Goal: Communication & Community: Ask a question

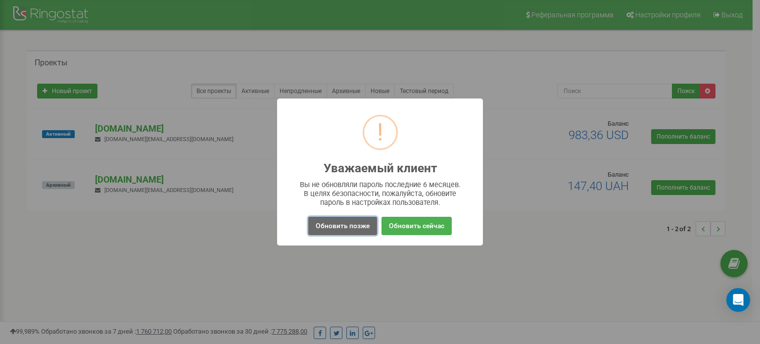
click at [318, 222] on button "Обновить позже" at bounding box center [342, 226] width 69 height 18
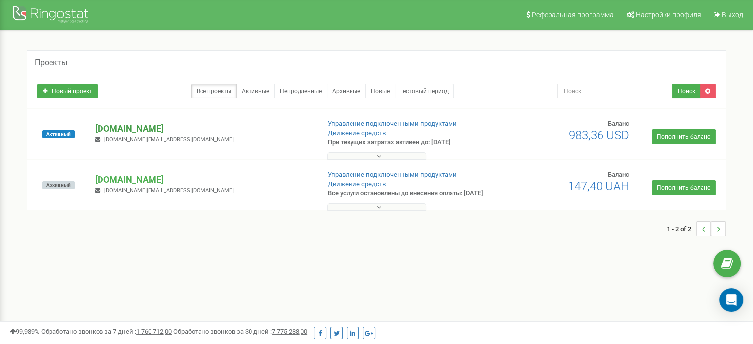
click at [114, 129] on p "[DOMAIN_NAME]" at bounding box center [203, 128] width 216 height 13
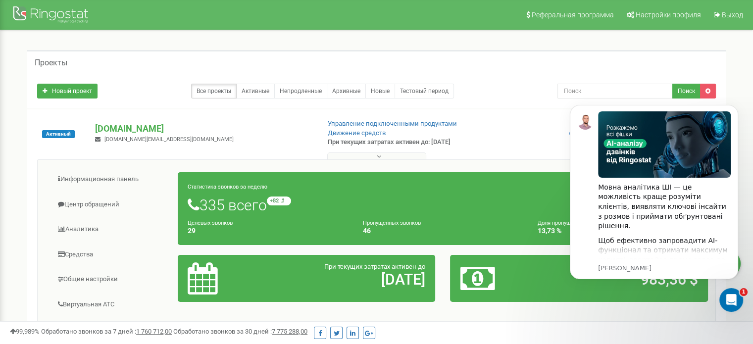
click at [280, 54] on div "Проекты" at bounding box center [376, 62] width 698 height 24
click at [737, 302] on div "Відкрити програму для спілкування Intercom" at bounding box center [729, 298] width 33 height 33
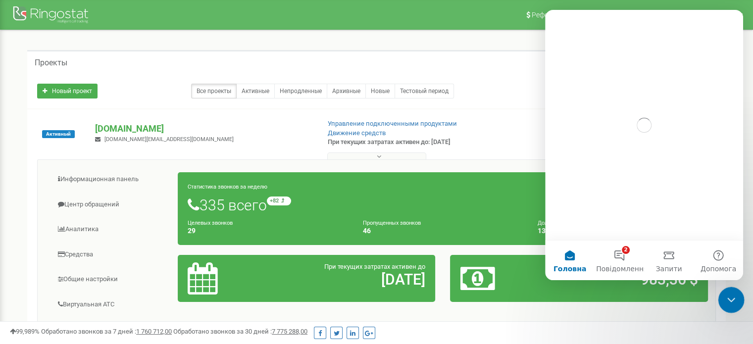
click at [736, 302] on div "Закрити програму для спілкування Intercom" at bounding box center [730, 299] width 24 height 24
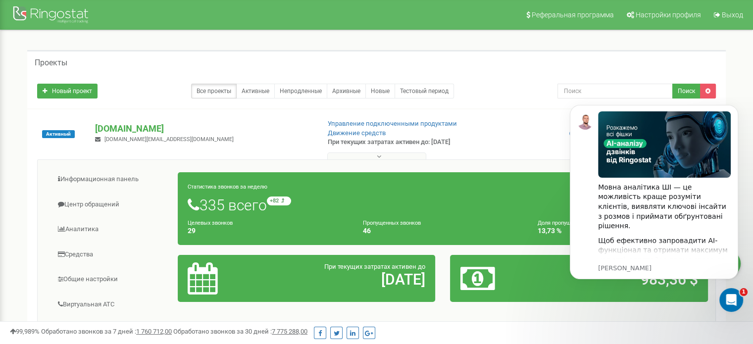
click at [477, 54] on div "Проекты" at bounding box center [376, 62] width 698 height 24
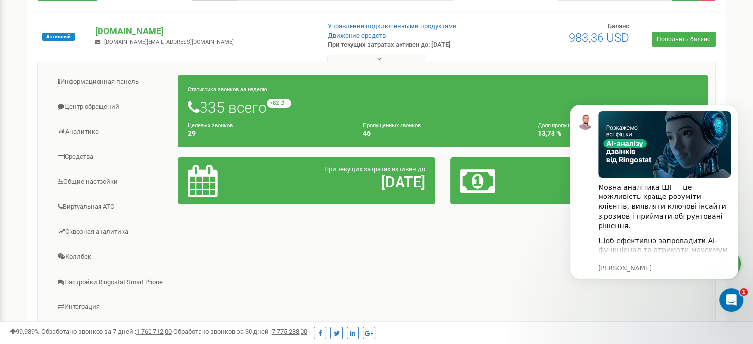
scroll to position [99, 0]
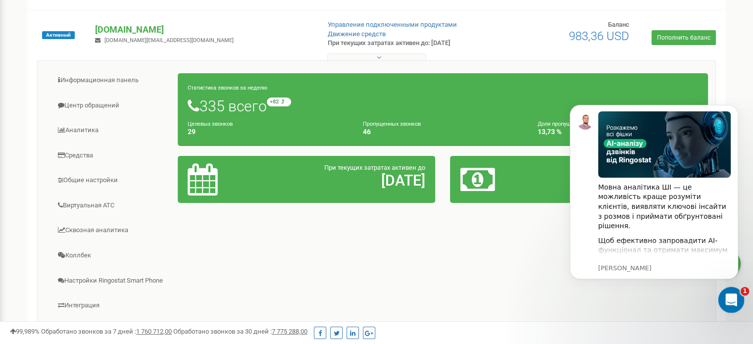
click at [719, 290] on div "Відкрити програму для спілкування Intercom" at bounding box center [730, 299] width 24 height 24
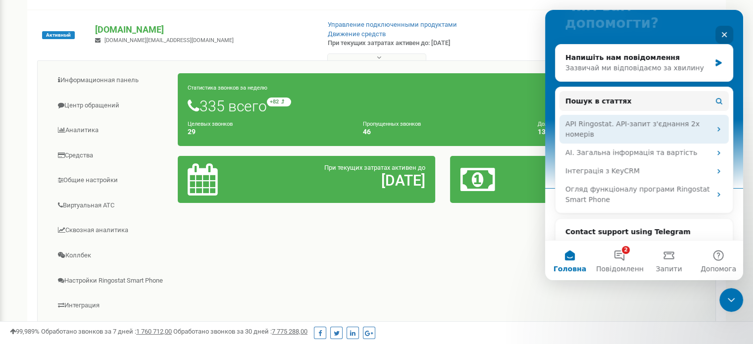
drag, startPoint x: 640, startPoint y: 114, endPoint x: 711, endPoint y: 110, distance: 71.4
click at [716, 125] on icon "Месенджер Intercom" at bounding box center [719, 129] width 8 height 8
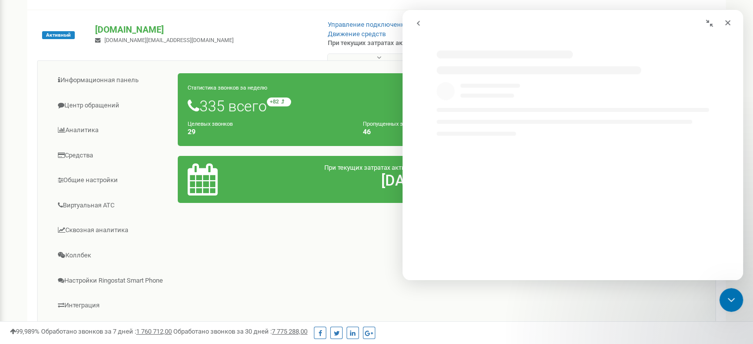
select select "uk"
click at [334, 288] on div "Информационная панель Центр обращений Аналитика Средства" at bounding box center [376, 218] width 678 height 316
click at [731, 23] on icon "Закрити" at bounding box center [727, 23] width 8 height 8
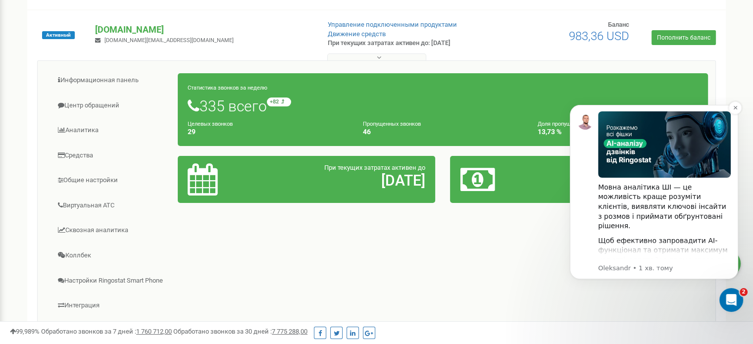
scroll to position [0, 0]
click at [717, 282] on body "Мовна аналітика ШІ — це можливість краще розуміти клієнтів, виявляти ключові ін…" at bounding box center [654, 203] width 190 height 219
click at [721, 294] on div "Відкрити програму для спілкування Intercom" at bounding box center [729, 298] width 33 height 33
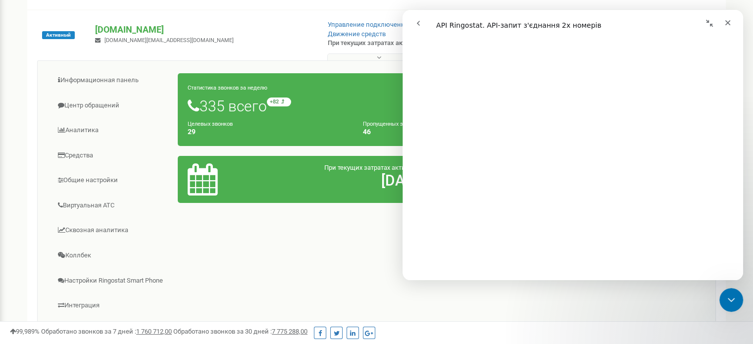
click at [417, 24] on icon "go back" at bounding box center [418, 23] width 8 height 8
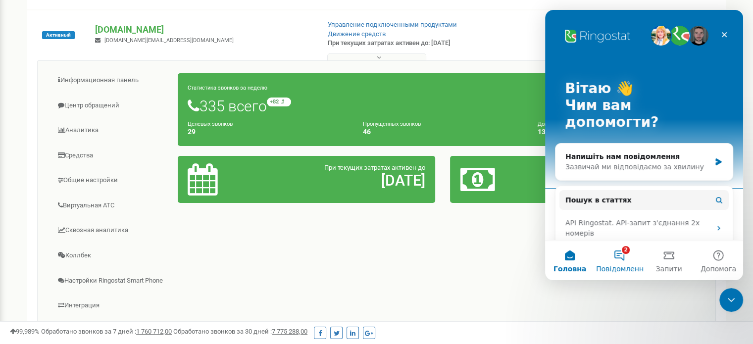
click at [611, 256] on button "2 Повідомлення" at bounding box center [618, 260] width 49 height 40
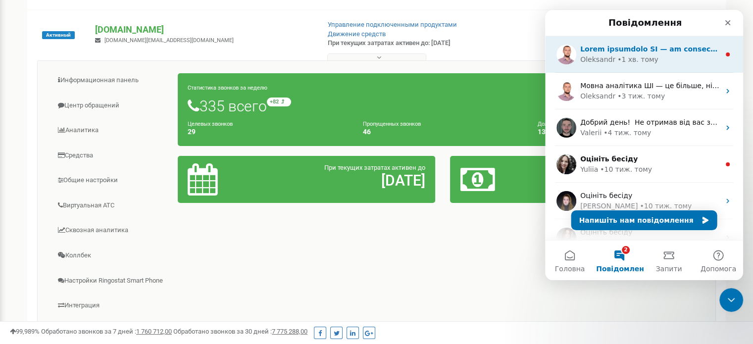
click at [638, 67] on div "[PERSON_NAME] • 1 хв. тому" at bounding box center [644, 54] width 198 height 37
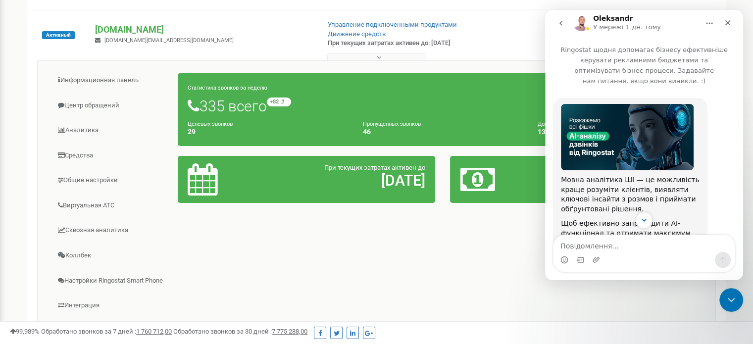
click at [561, 27] on button "go back" at bounding box center [560, 23] width 19 height 19
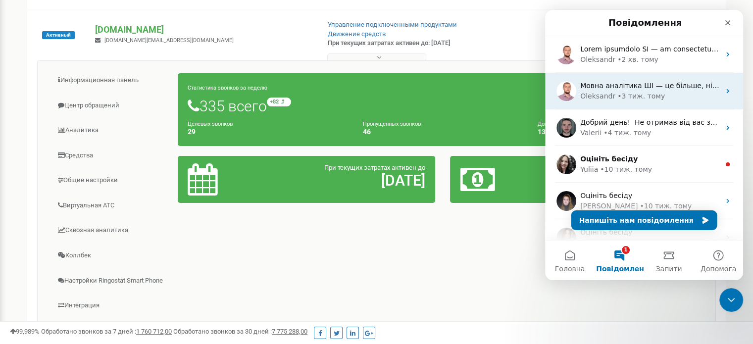
click at [670, 97] on div "[PERSON_NAME] • 3 тиж. тому" at bounding box center [650, 96] width 140 height 10
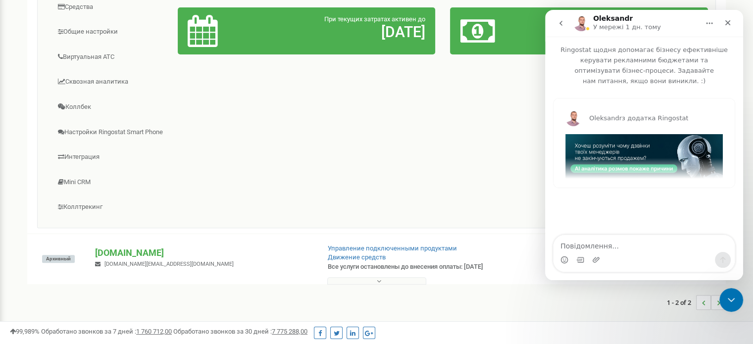
scroll to position [49, 0]
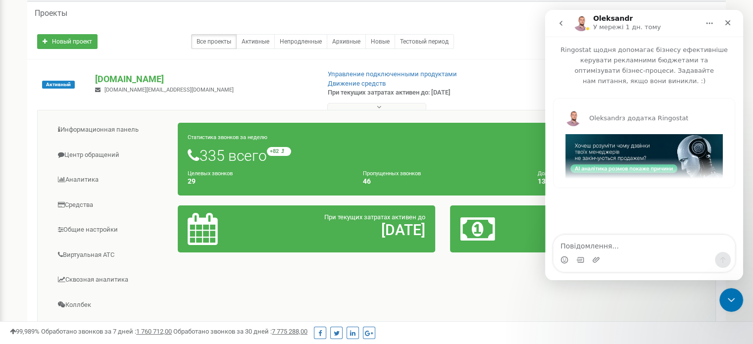
click at [557, 24] on icon "go back" at bounding box center [561, 23] width 8 height 8
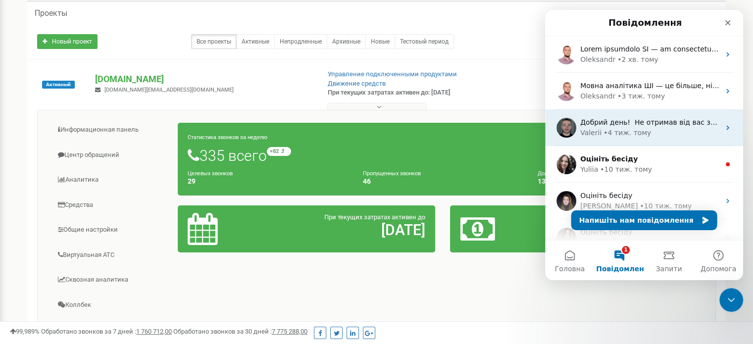
click at [635, 130] on div "• 4 тиж. тому" at bounding box center [627, 133] width 48 height 10
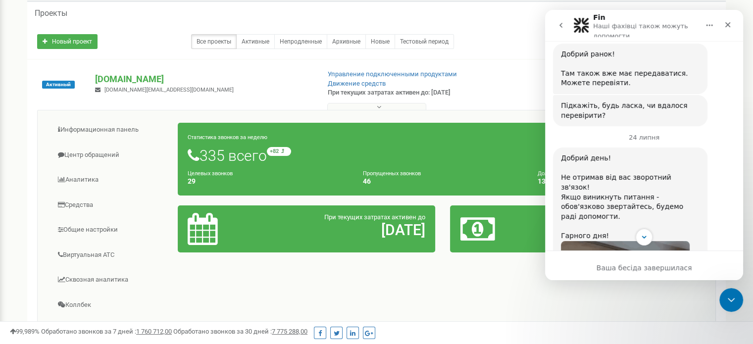
scroll to position [1138, 0]
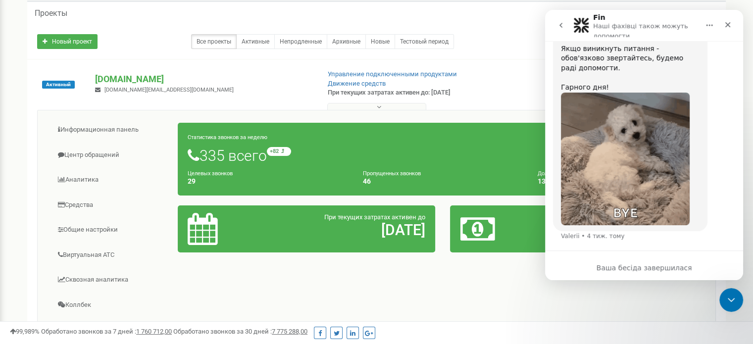
click at [561, 23] on icon "go back" at bounding box center [561, 25] width 8 height 8
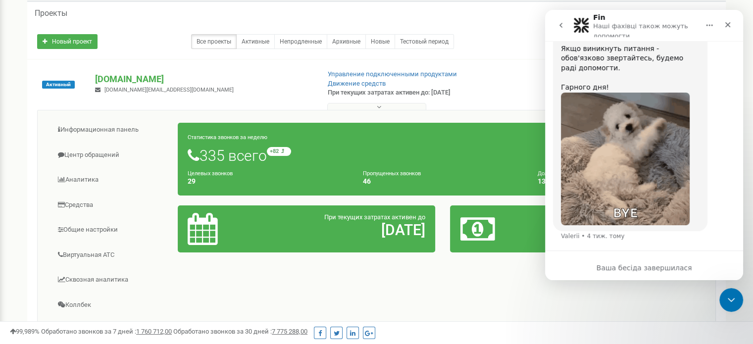
scroll to position [0, 0]
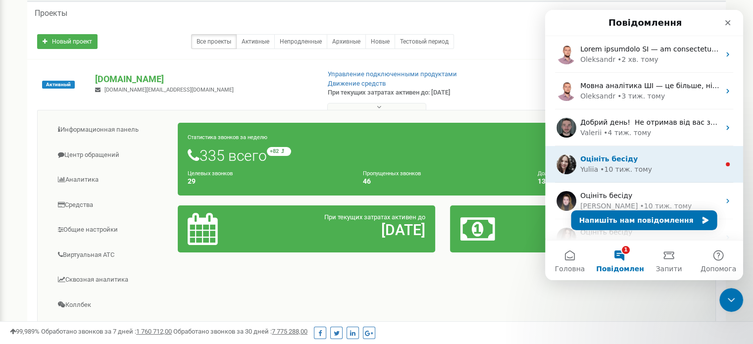
click at [645, 167] on div "Yuliia • 10 тиж. тому" at bounding box center [650, 169] width 140 height 10
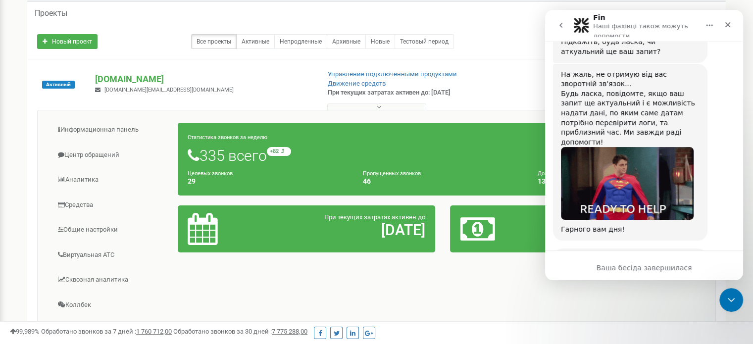
scroll to position [564, 0]
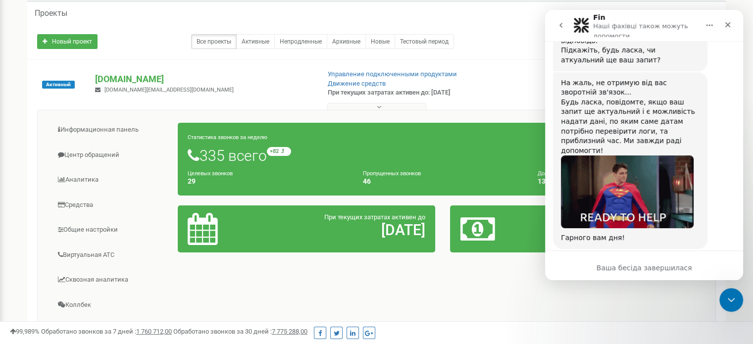
click at [562, 29] on icon "go back" at bounding box center [561, 25] width 8 height 8
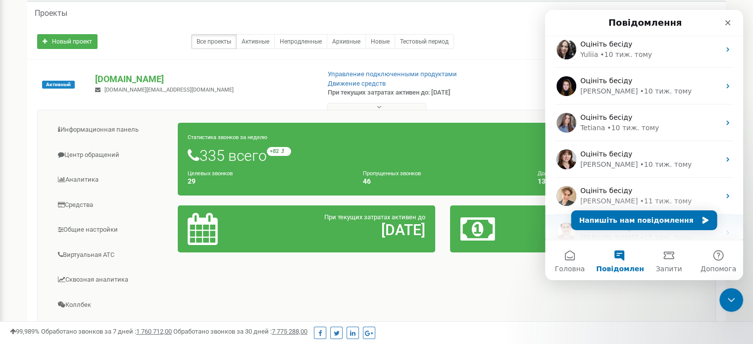
scroll to position [198, 0]
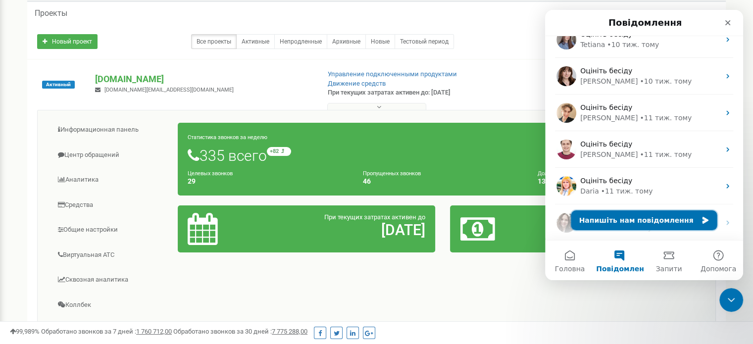
click at [661, 219] on button "Напишіть нам повідомлення" at bounding box center [644, 220] width 146 height 20
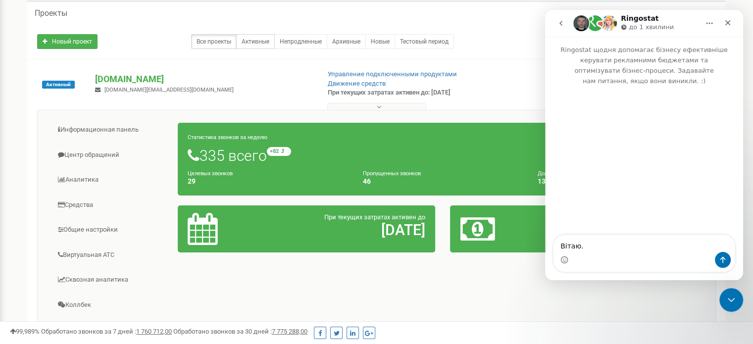
type textarea "Вітаю."
